Goal: Find specific page/section: Find specific page/section

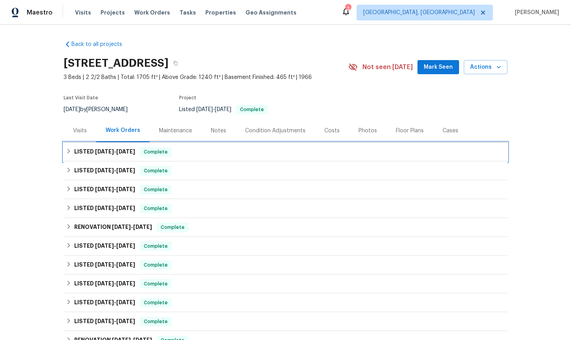
click at [71, 153] on icon at bounding box center [69, 152] width 6 height 6
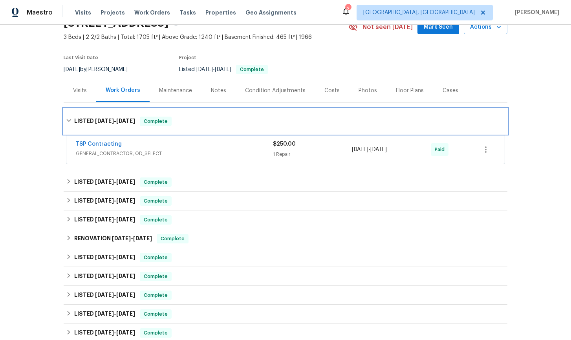
scroll to position [41, 0]
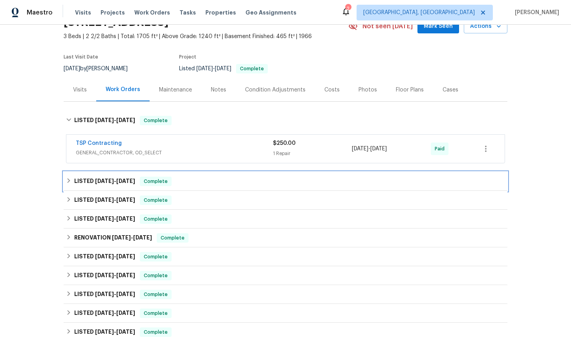
click at [71, 181] on icon at bounding box center [69, 181] width 6 height 6
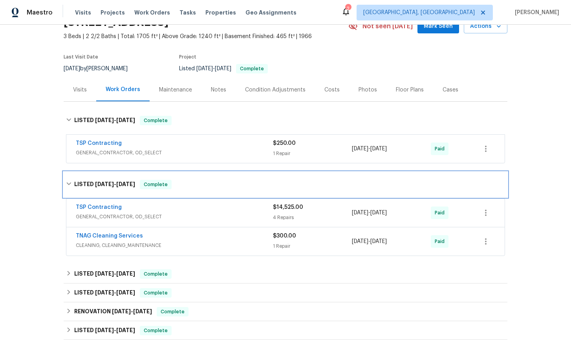
scroll to position [41, 0]
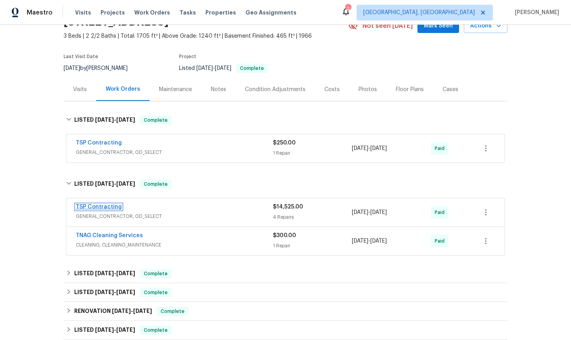
click at [108, 207] on link "TSP Contracting" at bounding box center [99, 207] width 46 height 6
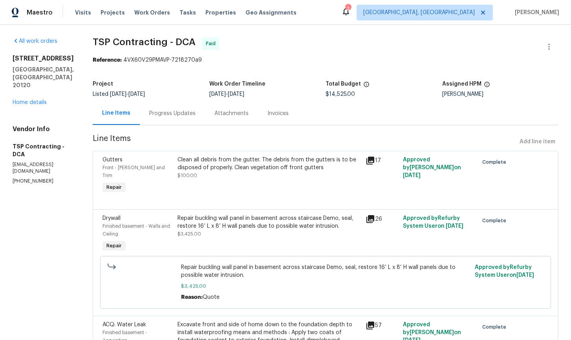
click at [367, 162] on icon at bounding box center [371, 161] width 8 height 8
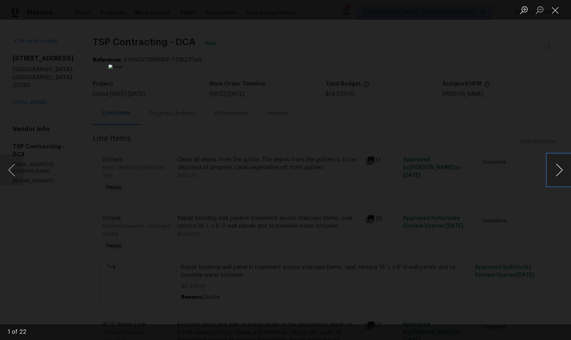
click at [558, 170] on button "Next image" at bounding box center [560, 169] width 24 height 31
click at [14, 172] on button "Previous image" at bounding box center [12, 169] width 24 height 31
click at [559, 12] on button "Close lightbox" at bounding box center [556, 10] width 16 height 14
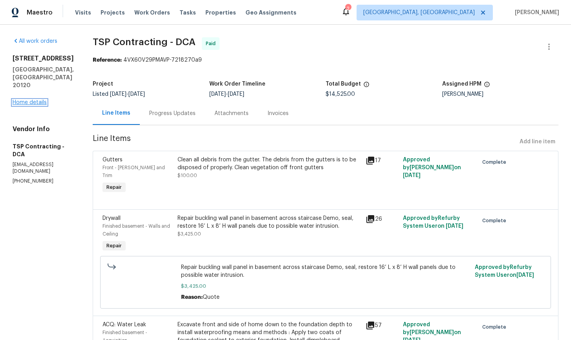
click at [33, 103] on link "Home details" at bounding box center [30, 103] width 34 height 6
